Goal: Subscribe to service/newsletter

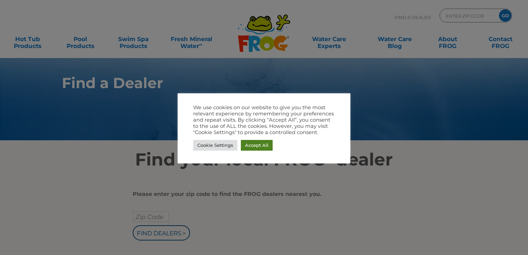
click at [268, 145] on link "Accept All" at bounding box center [257, 145] width 32 height 11
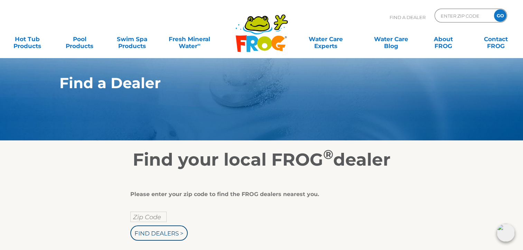
scroll to position [126, 0]
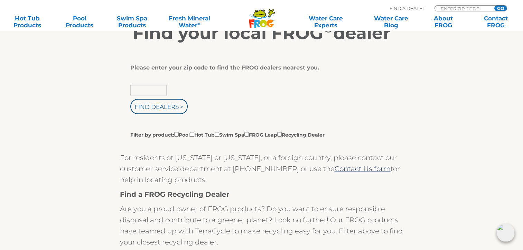
click at [156, 89] on input "text" at bounding box center [148, 90] width 36 height 10
type input "27208"
click at [160, 108] on input "Find Dealers >" at bounding box center [158, 106] width 57 height 15
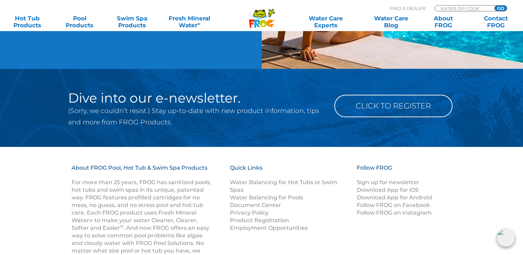
scroll to position [745, 0]
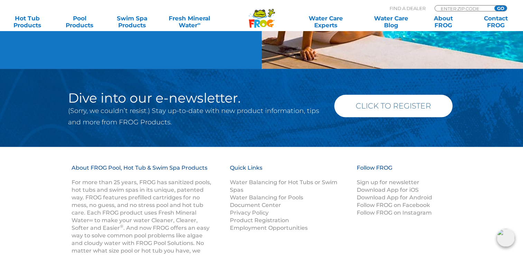
click at [392, 104] on link "Click to Register" at bounding box center [393, 106] width 118 height 22
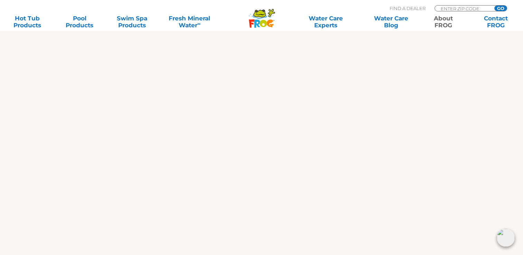
scroll to position [380, 0]
